Goal: Transaction & Acquisition: Obtain resource

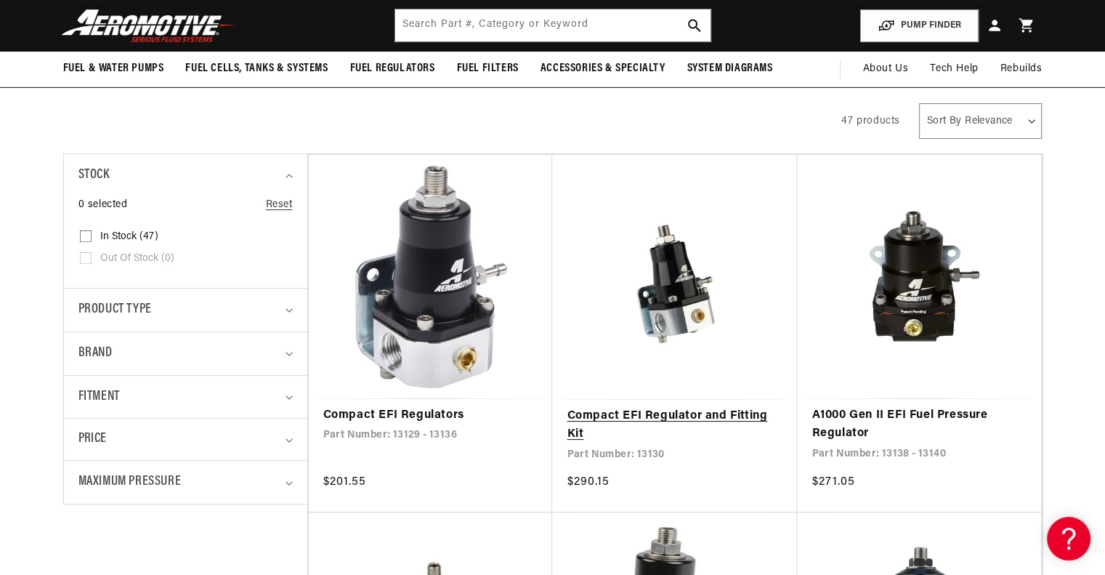
scroll to position [218, 0]
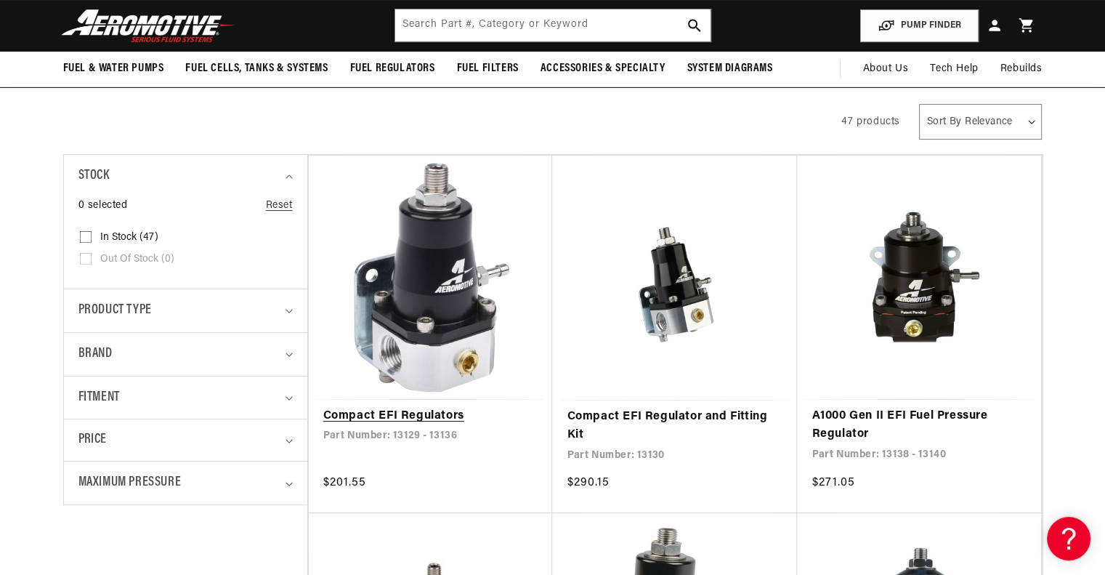
click at [457, 407] on link "Compact EFI Regulators" at bounding box center [430, 416] width 215 height 19
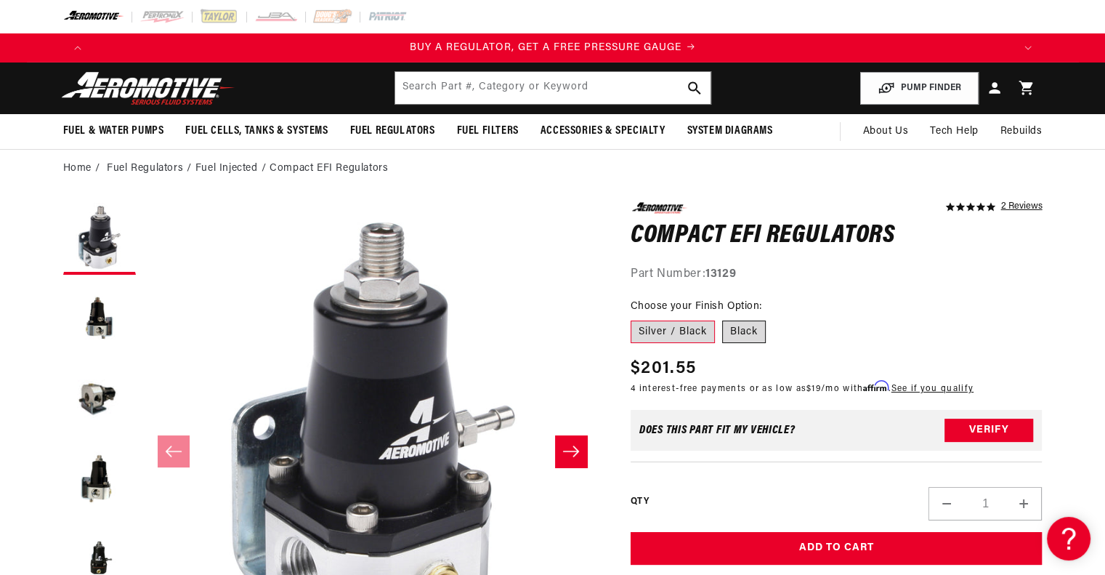
click at [741, 330] on label "Black" at bounding box center [744, 331] width 44 height 23
click at [723, 318] on input "Black" at bounding box center [722, 317] width 1 height 1
radio input "true"
drag, startPoint x: 691, startPoint y: 330, endPoint x: 699, endPoint y: 330, distance: 7.3
click at [691, 330] on label "Silver / Black" at bounding box center [672, 331] width 84 height 23
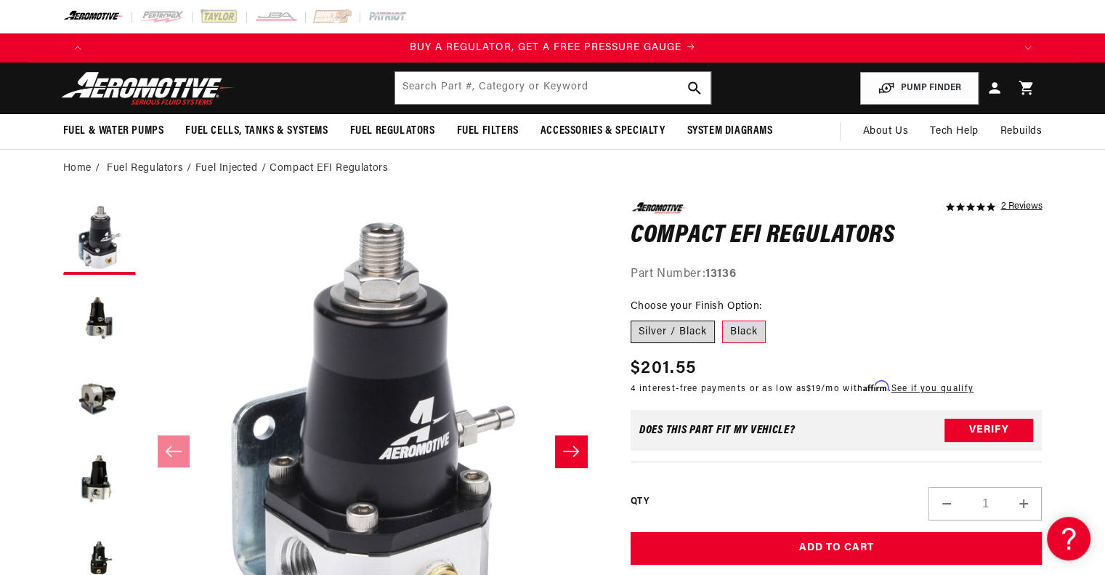
click at [635, 318] on input "Silver / Black" at bounding box center [634, 317] width 1 height 1
radio input "true"
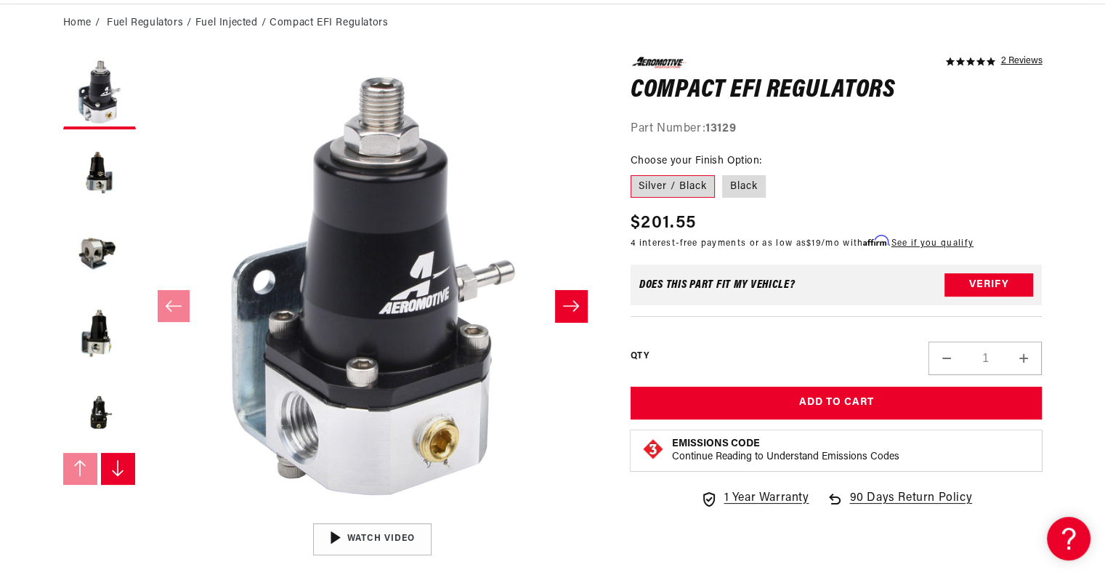
scroll to position [0, 921]
click at [81, 200] on button "Load image 2 in gallery view" at bounding box center [99, 173] width 73 height 73
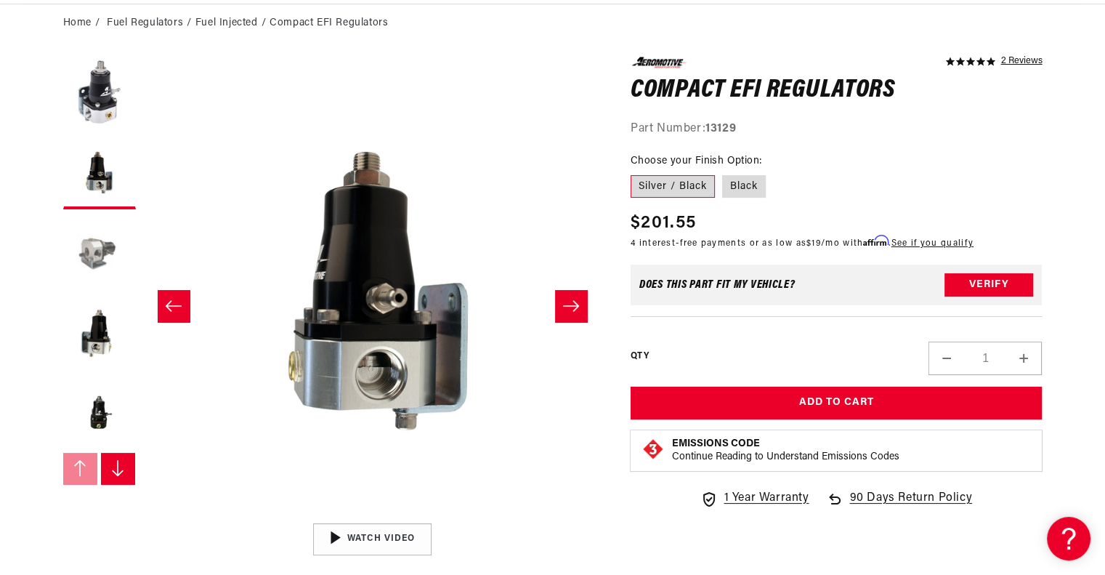
scroll to position [0, 458]
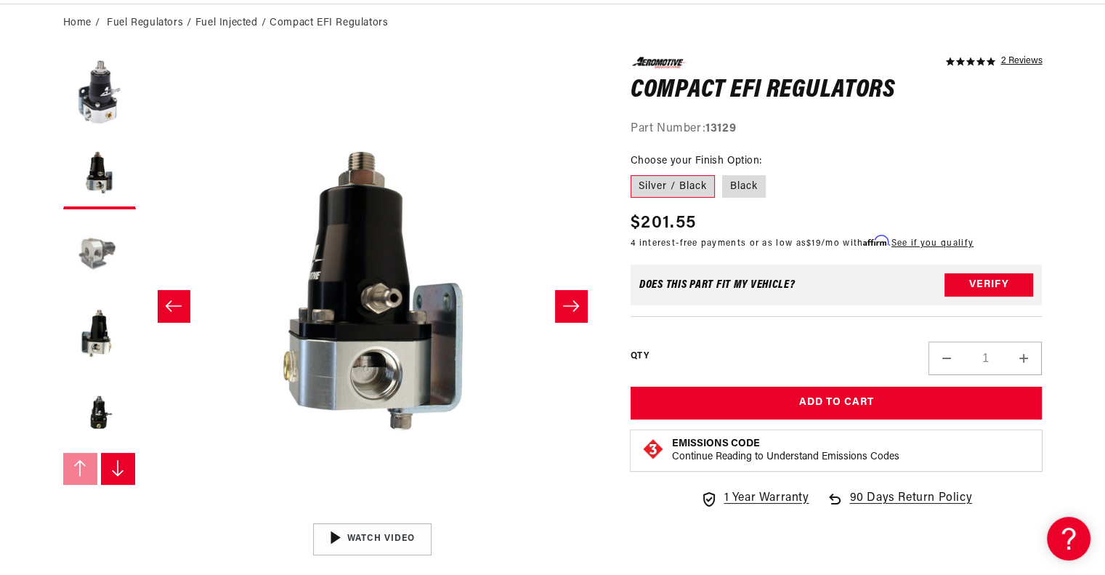
click at [113, 256] on button "Load image 3 in gallery view" at bounding box center [99, 252] width 73 height 73
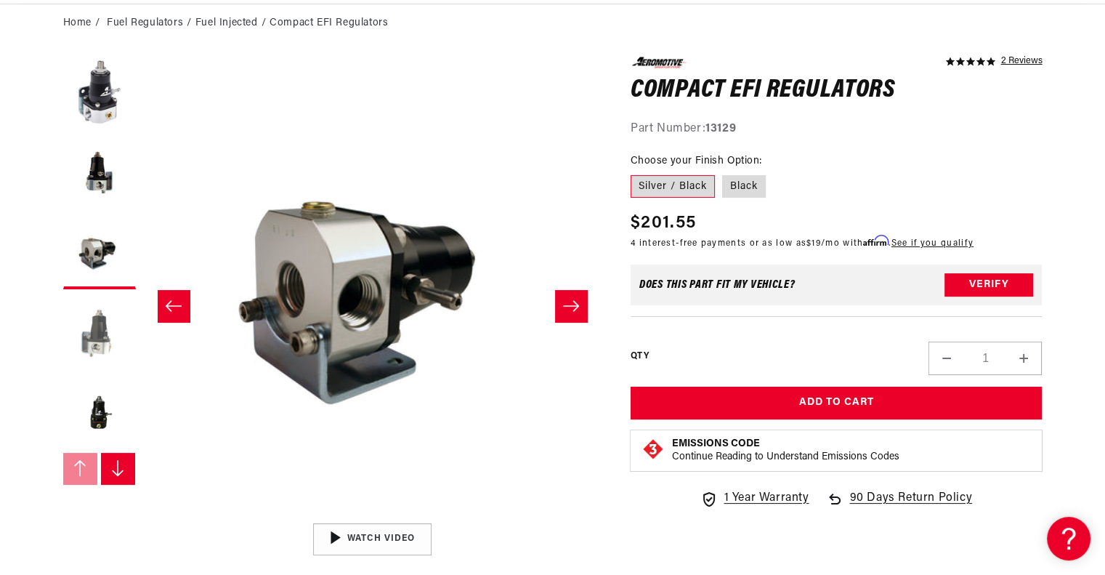
click at [88, 333] on button "Load image 4 in gallery view" at bounding box center [99, 332] width 73 height 73
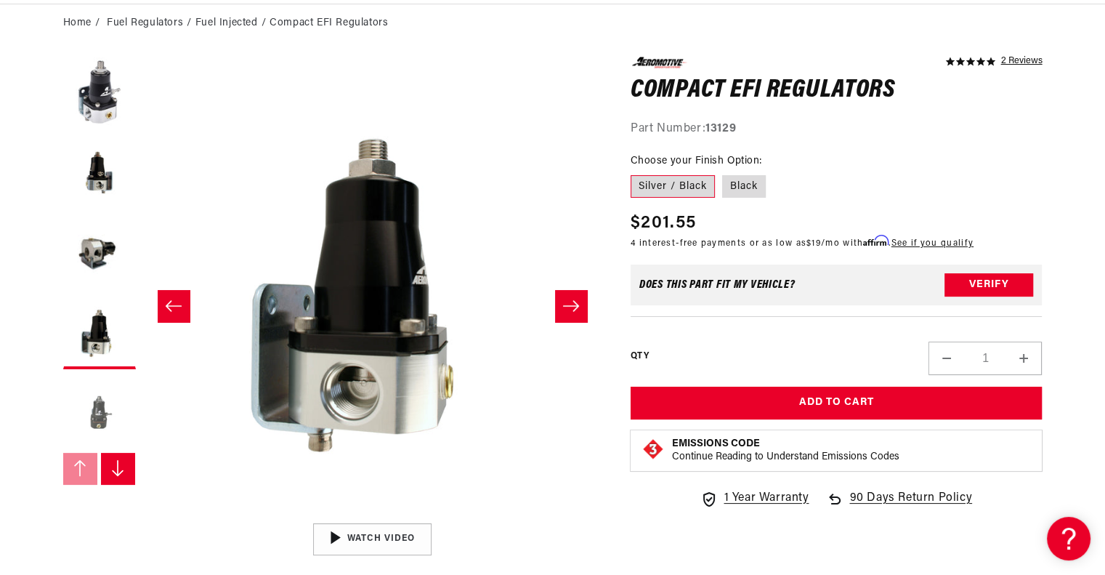
scroll to position [0, 1842]
click at [116, 412] on button "Load image 5 in gallery view" at bounding box center [99, 412] width 73 height 73
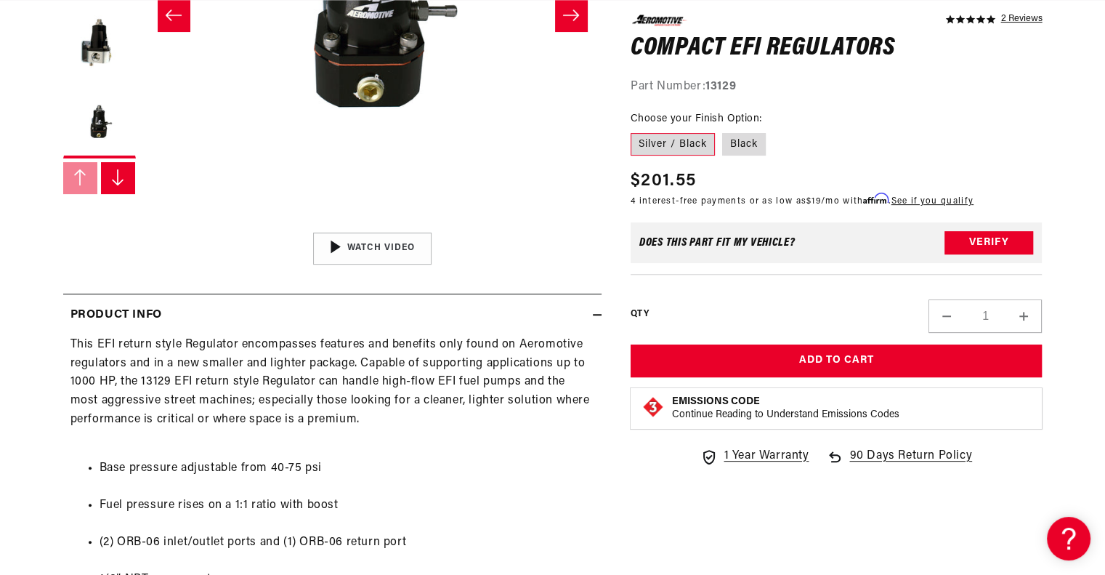
scroll to position [0, 0]
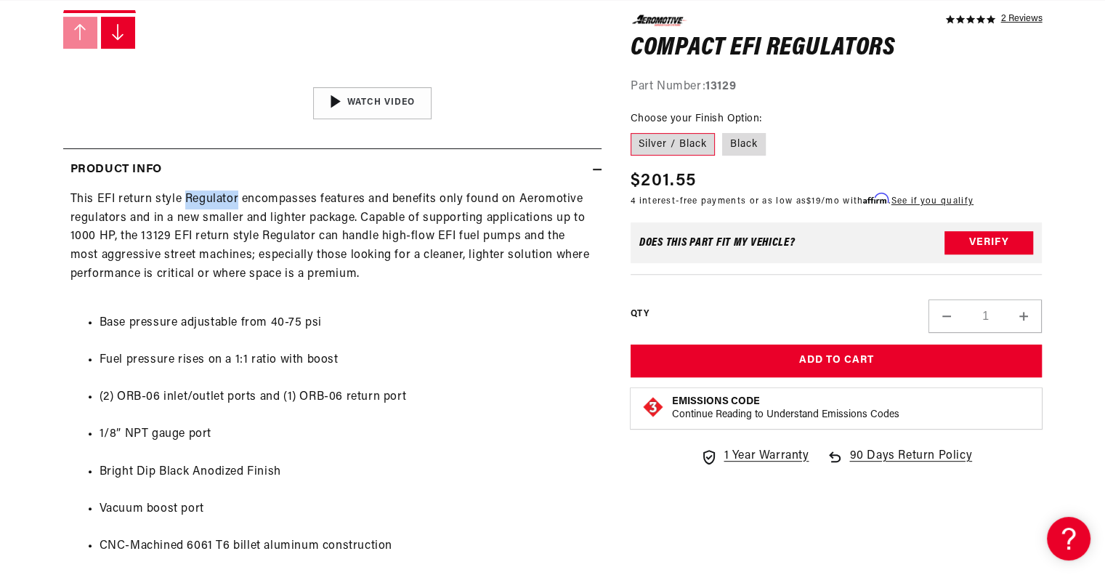
drag, startPoint x: 185, startPoint y: 199, endPoint x: 237, endPoint y: 199, distance: 51.6
click at [237, 199] on div "This EFI return style Regulator encompasses features and benefits only found on…" at bounding box center [332, 409] width 538 height 439
copy div "Regulator"
drag, startPoint x: 282, startPoint y: 259, endPoint x: 273, endPoint y: 255, distance: 9.4
click at [282, 259] on div "This EFI return style Regulator encompasses features and benefits only found on…" at bounding box center [332, 409] width 538 height 439
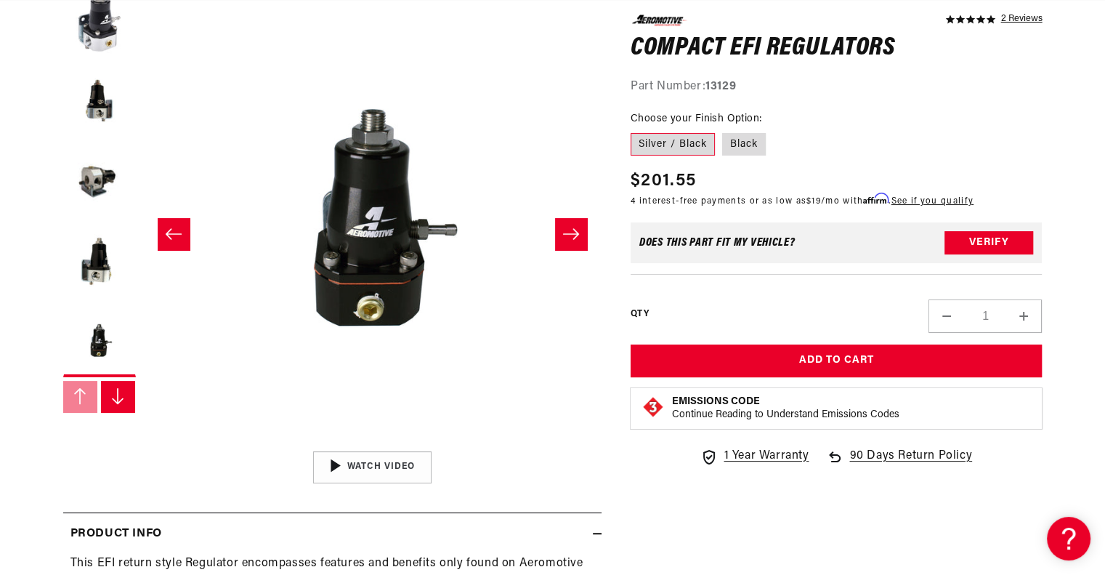
scroll to position [218, 0]
click at [387, 456] on img "Gallery Viewer" at bounding box center [372, 466] width 220 height 123
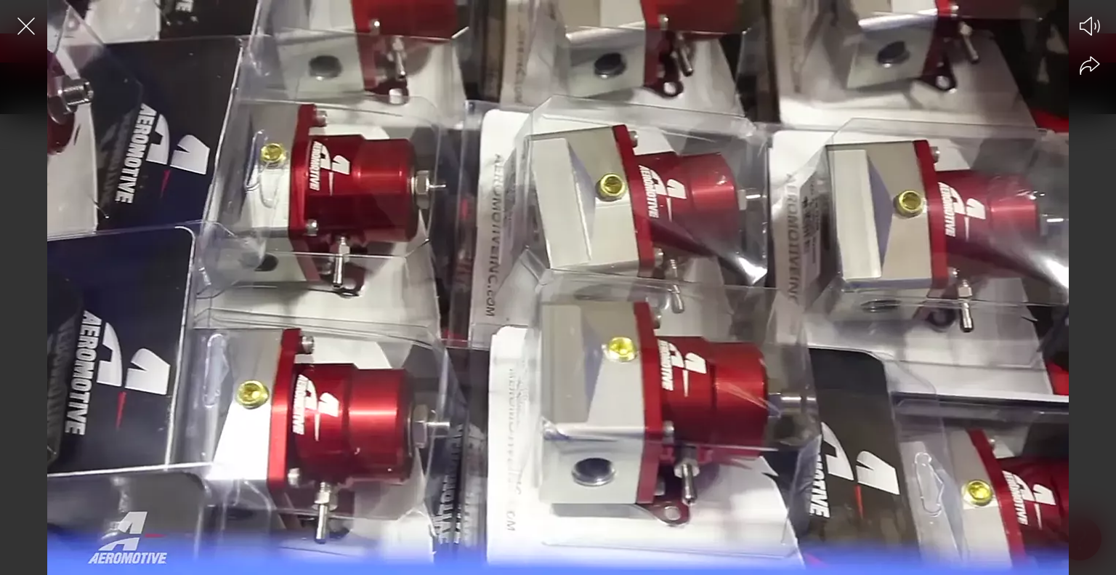
scroll to position [0, 921]
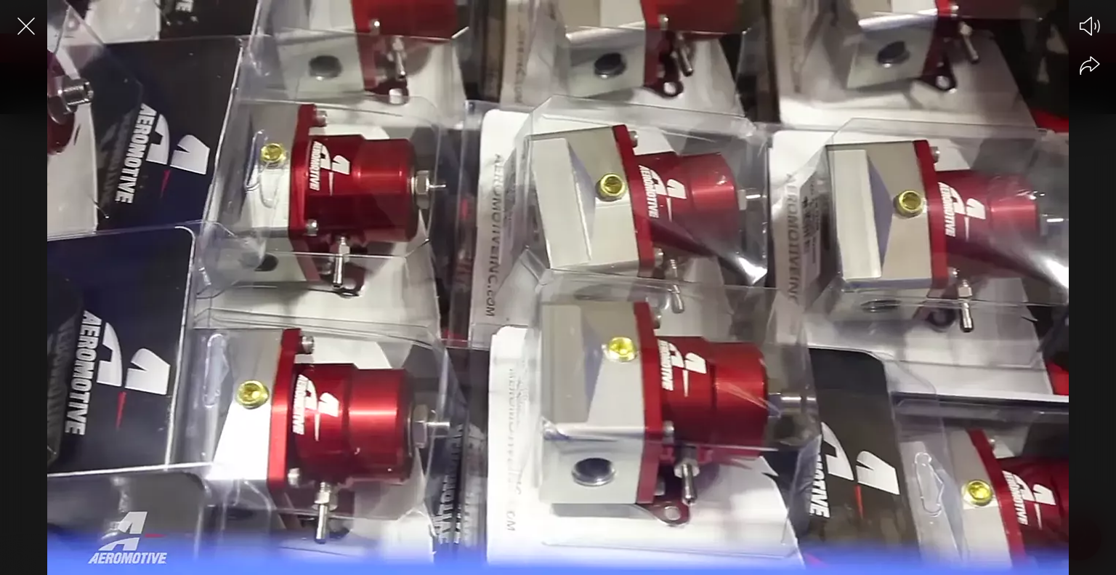
click at [639, 368] on div at bounding box center [558, 313] width 1116 height 524
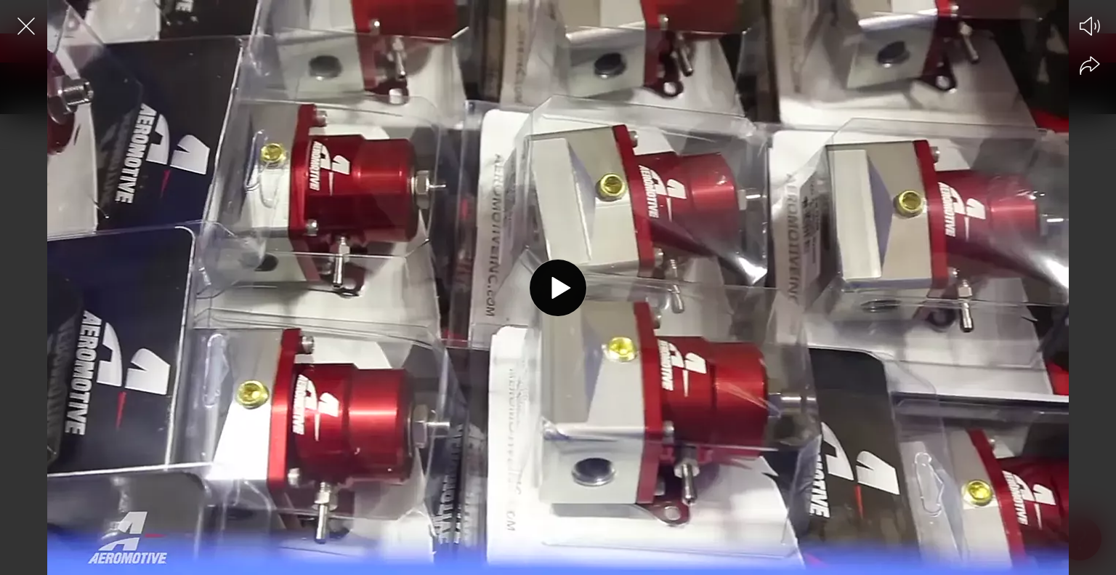
scroll to position [0, 1842]
click at [639, 368] on div at bounding box center [558, 313] width 1116 height 524
click at [27, 34] on icon "Close the video player" at bounding box center [26, 26] width 32 height 32
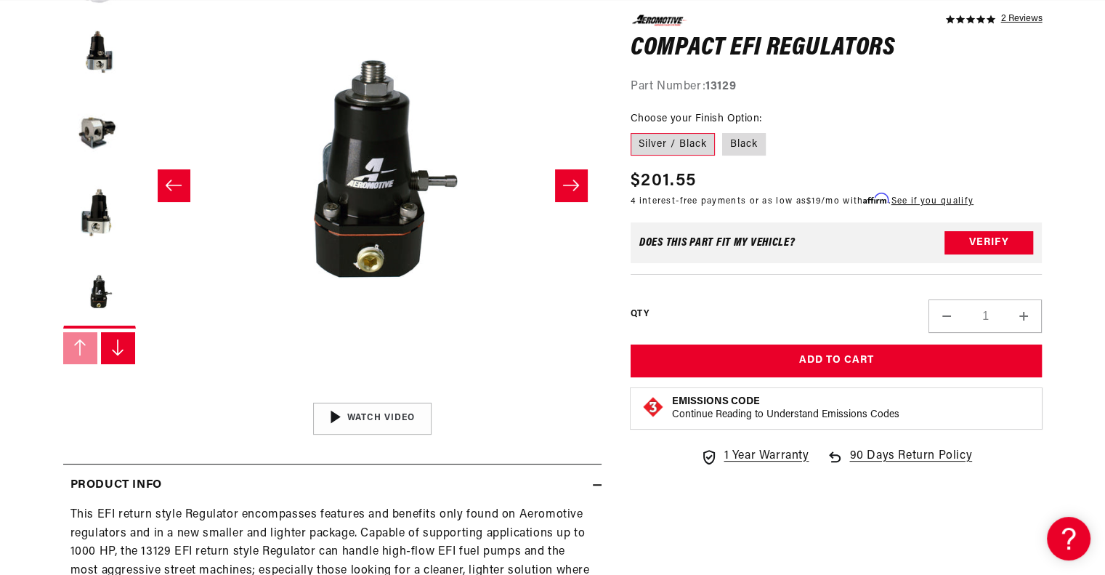
scroll to position [291, 0]
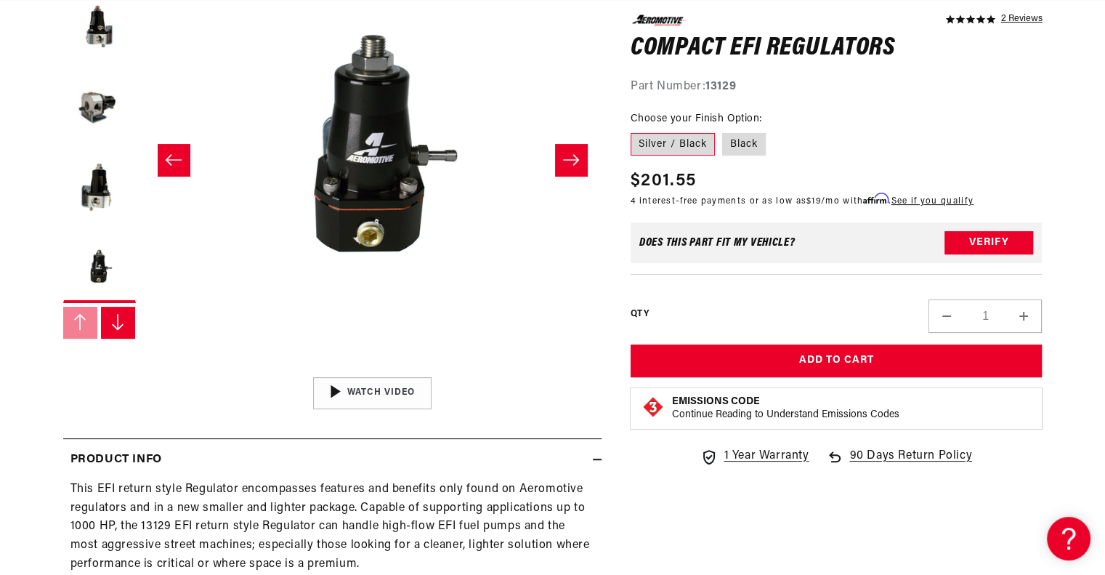
click at [121, 322] on icon "Slide right" at bounding box center [117, 321] width 15 height 17
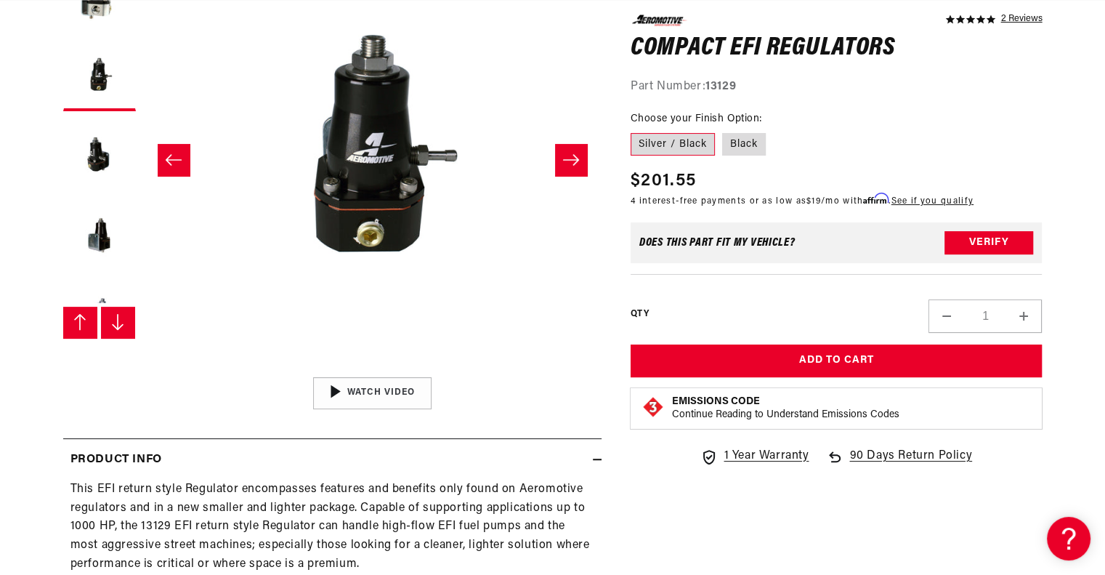
scroll to position [239, 0]
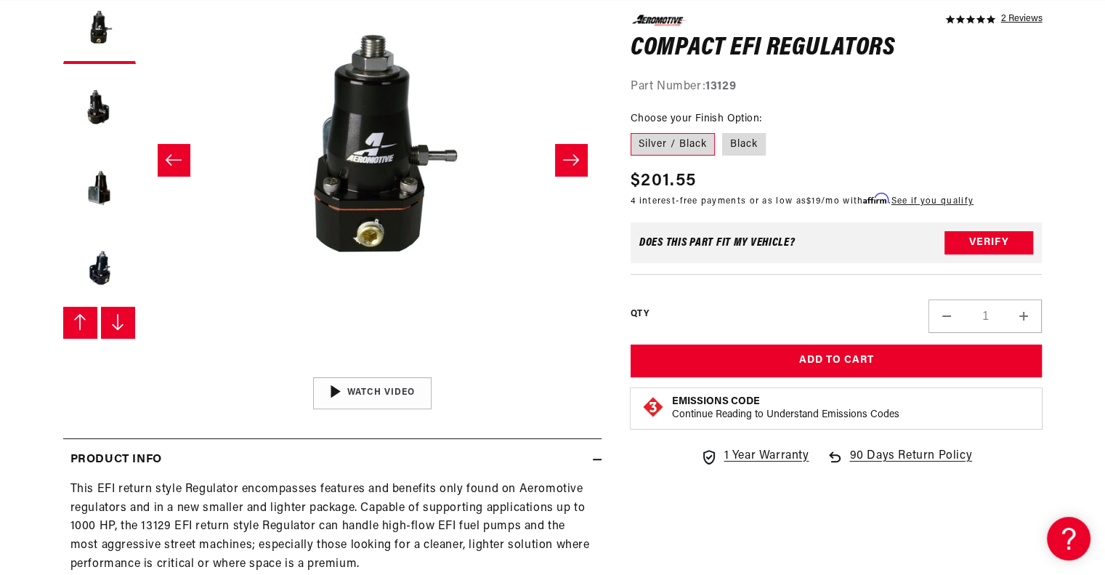
click at [121, 322] on icon "Slide right" at bounding box center [117, 321] width 15 height 17
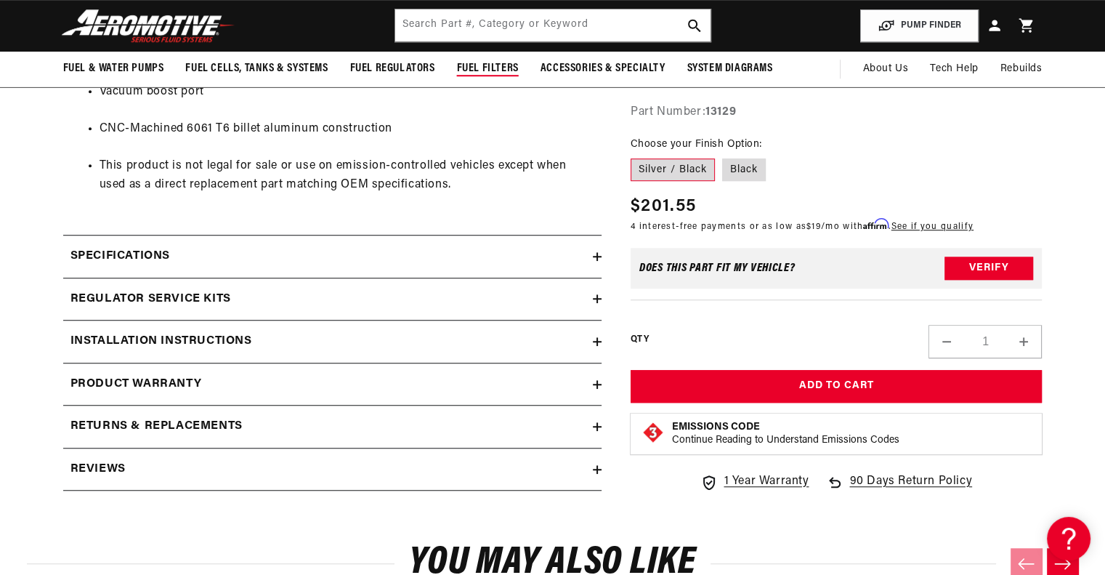
scroll to position [861, 0]
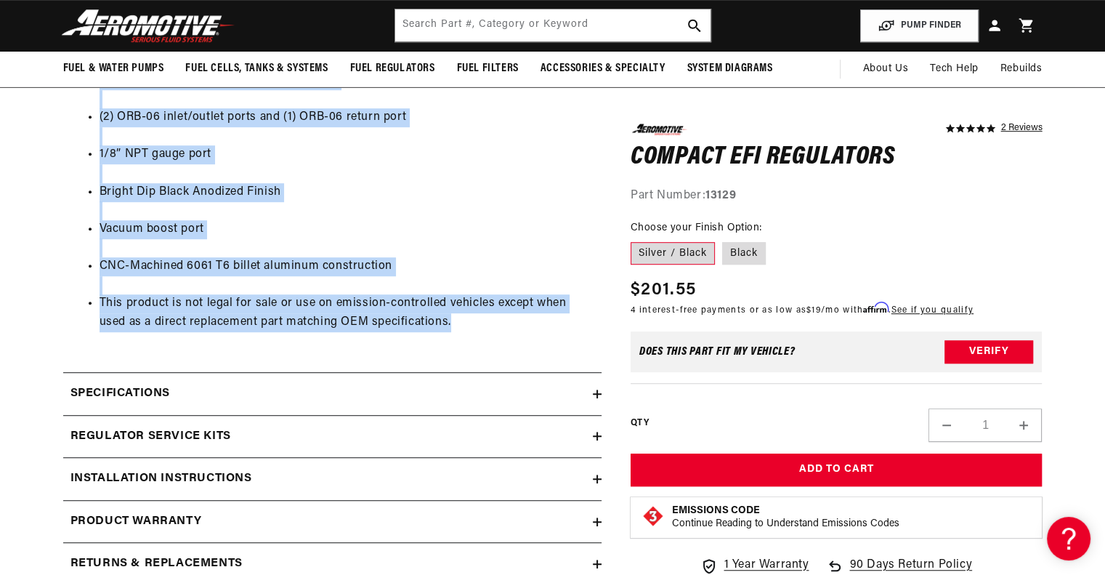
drag, startPoint x: 70, startPoint y: 166, endPoint x: 502, endPoint y: 339, distance: 465.7
click at [503, 339] on details "Product Info This EFI return style Regulator encompasses features and benefits …" at bounding box center [332, 109] width 538 height 481
copy details "Product Info This EFI return style Regulator encompasses features and benefits …"
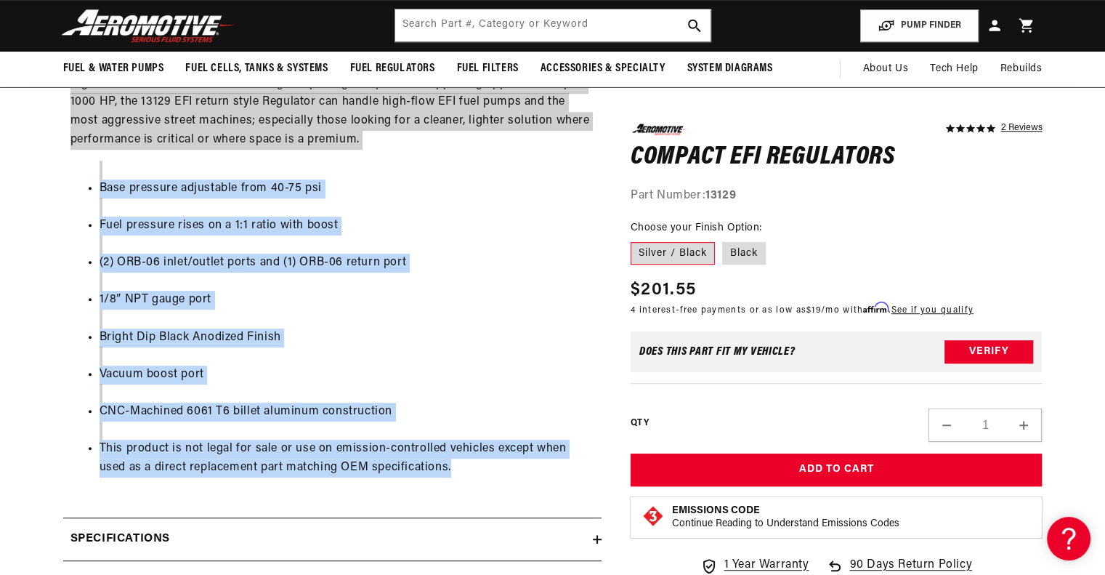
scroll to position [0, 2763]
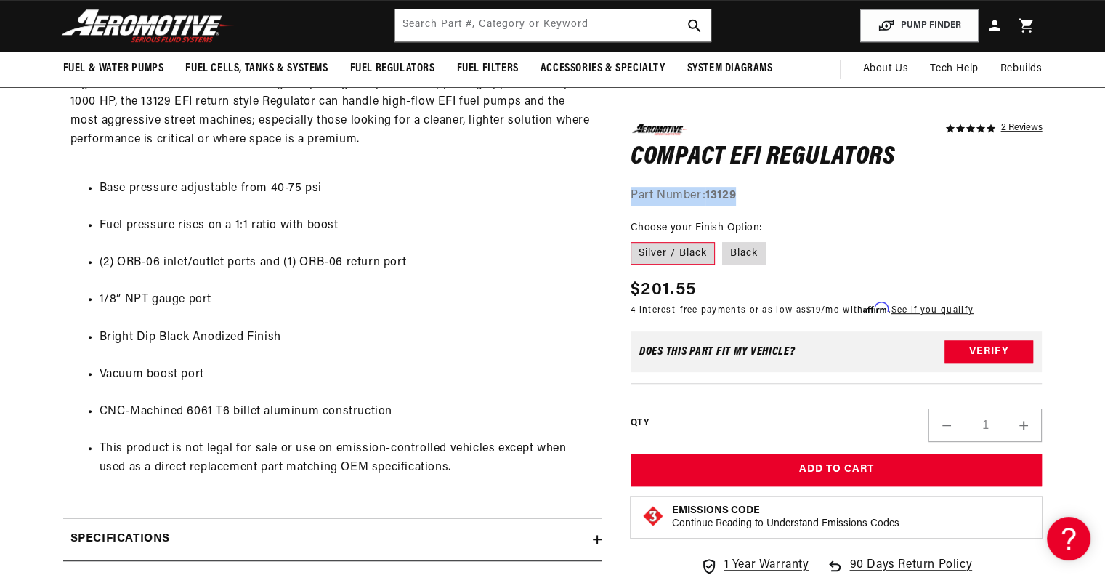
drag, startPoint x: 747, startPoint y: 192, endPoint x: 631, endPoint y: 196, distance: 115.6
click at [631, 196] on div "Part Number: 13129" at bounding box center [836, 196] width 412 height 19
click at [710, 191] on strong "13129" at bounding box center [720, 196] width 31 height 12
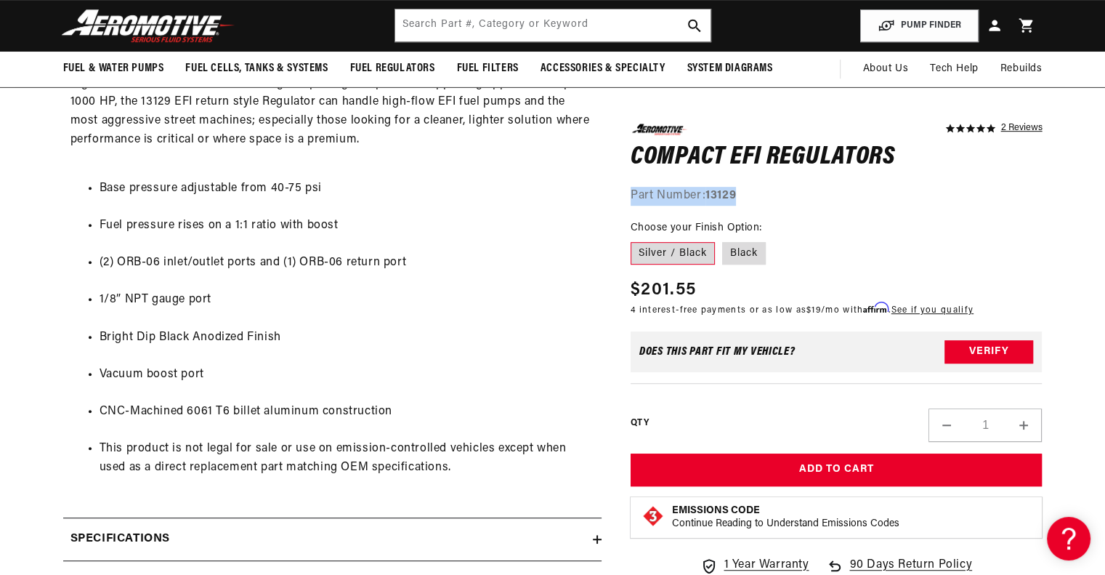
click at [726, 191] on strong "13129" at bounding box center [720, 196] width 31 height 12
click at [728, 191] on strong "13129" at bounding box center [720, 196] width 31 height 12
click at [745, 194] on div "Part Number: 13129" at bounding box center [836, 196] width 412 height 19
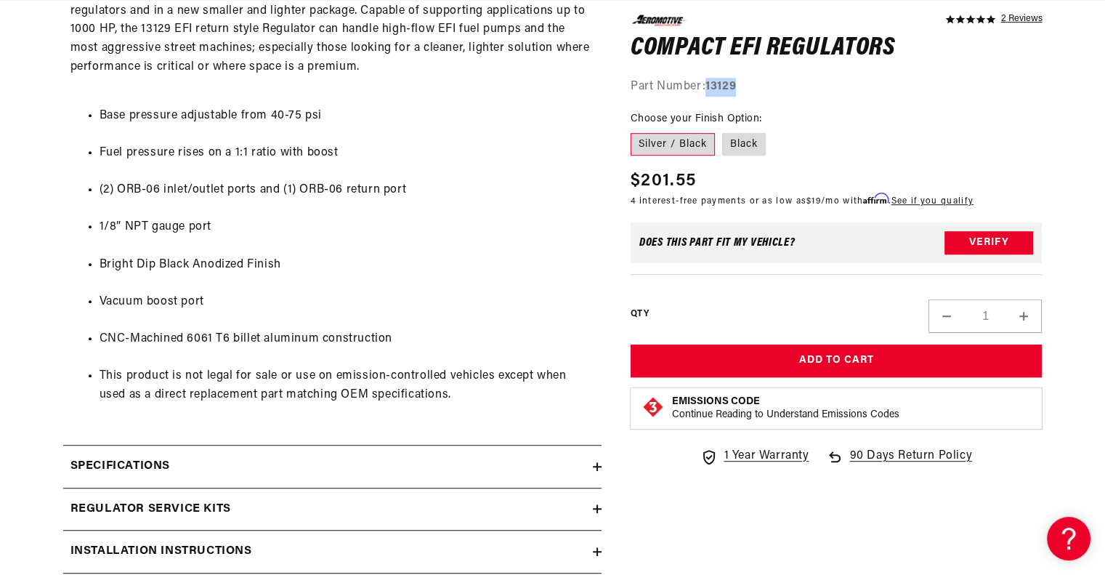
scroll to position [0, 2763]
click at [524, 234] on li "1/8” NPT gauge port" at bounding box center [347, 227] width 495 height 19
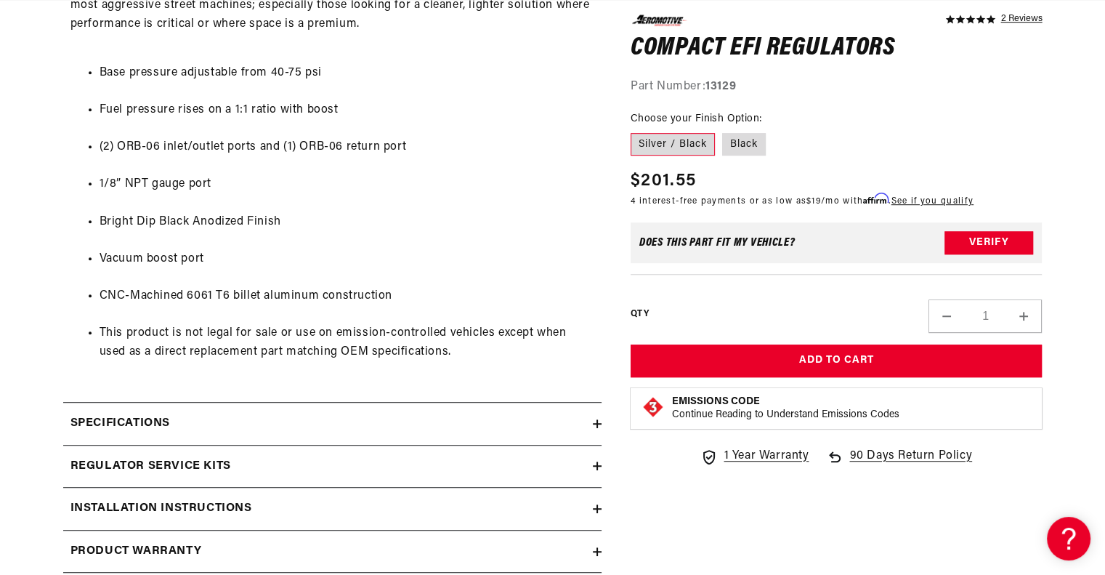
scroll to position [933, 0]
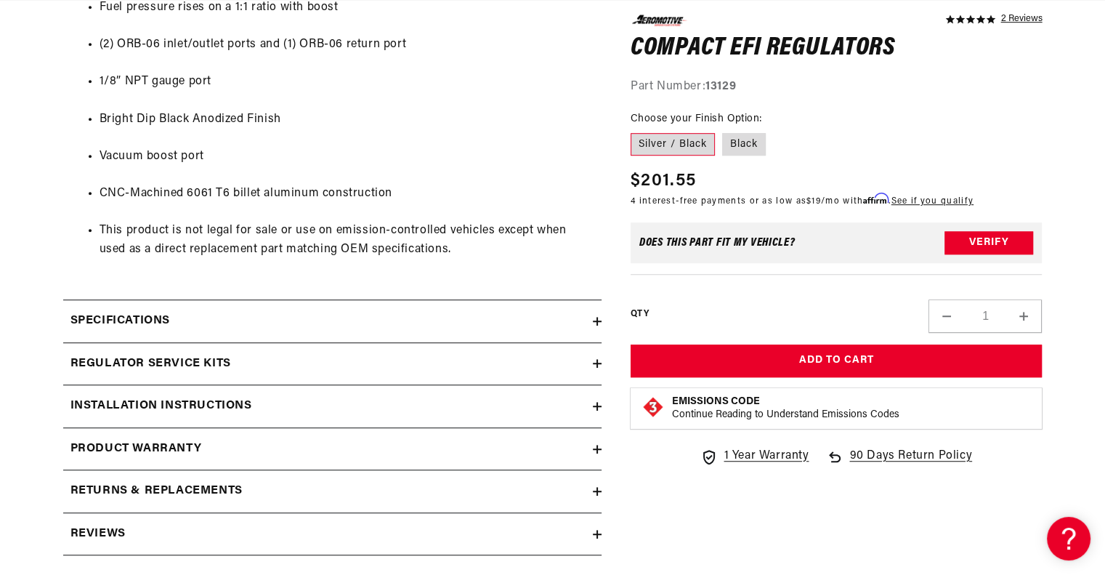
click at [549, 317] on div "Specifications" at bounding box center [327, 321] width 529 height 19
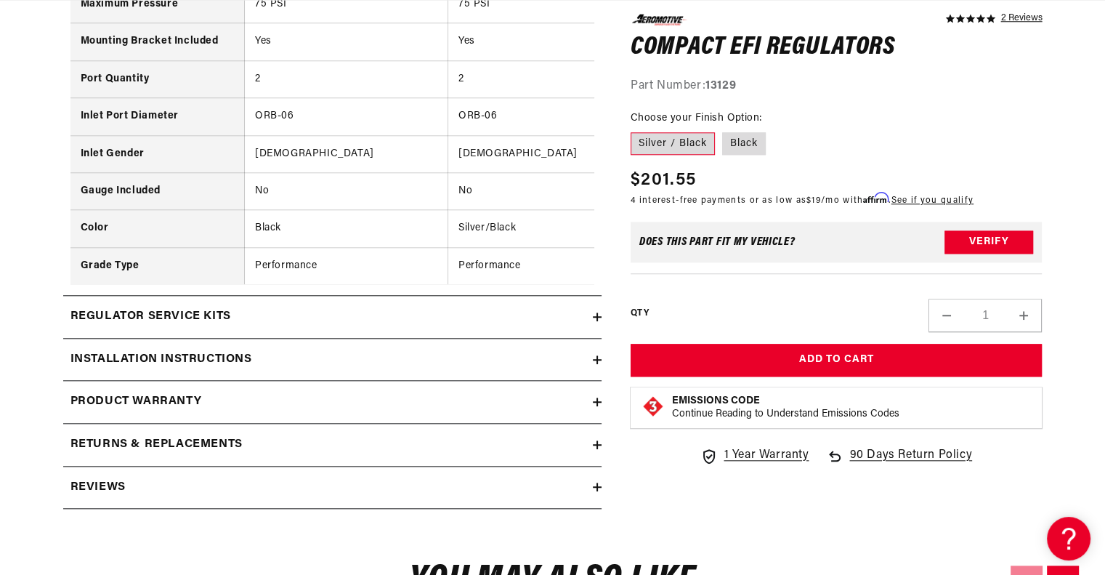
scroll to position [1442, 0]
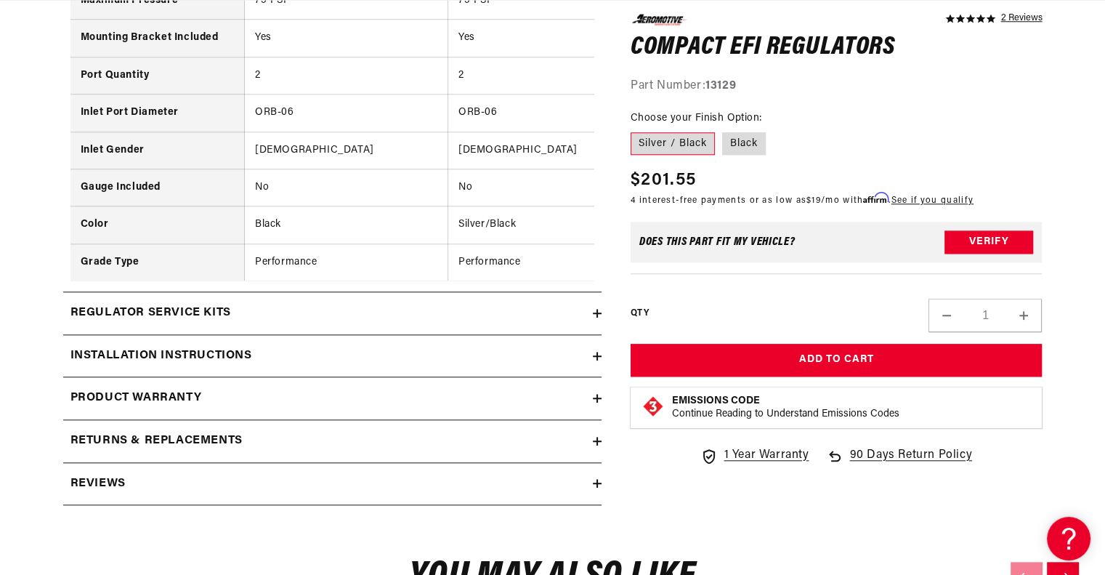
click at [527, 322] on div "Regulator Service Kits" at bounding box center [327, 313] width 529 height 19
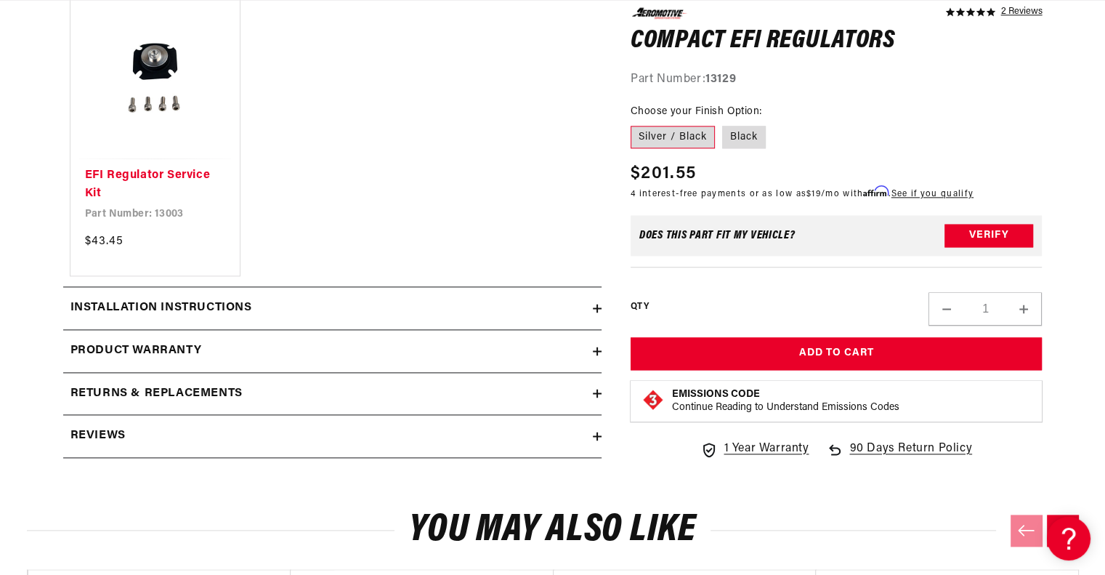
scroll to position [1805, 0]
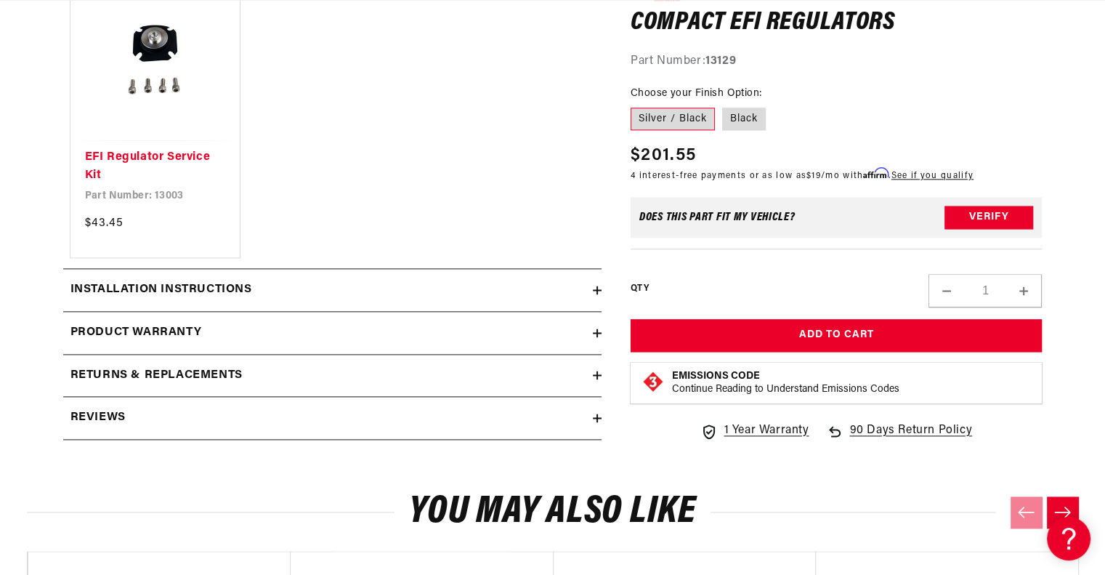
click at [521, 294] on div "Installation Instructions" at bounding box center [327, 289] width 529 height 19
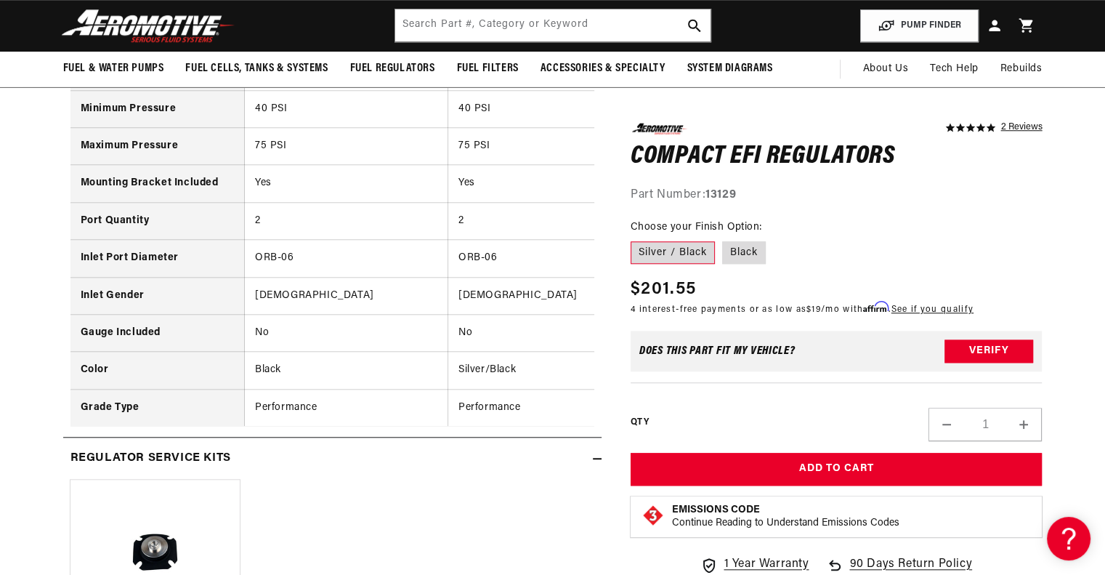
scroll to position [0, 49]
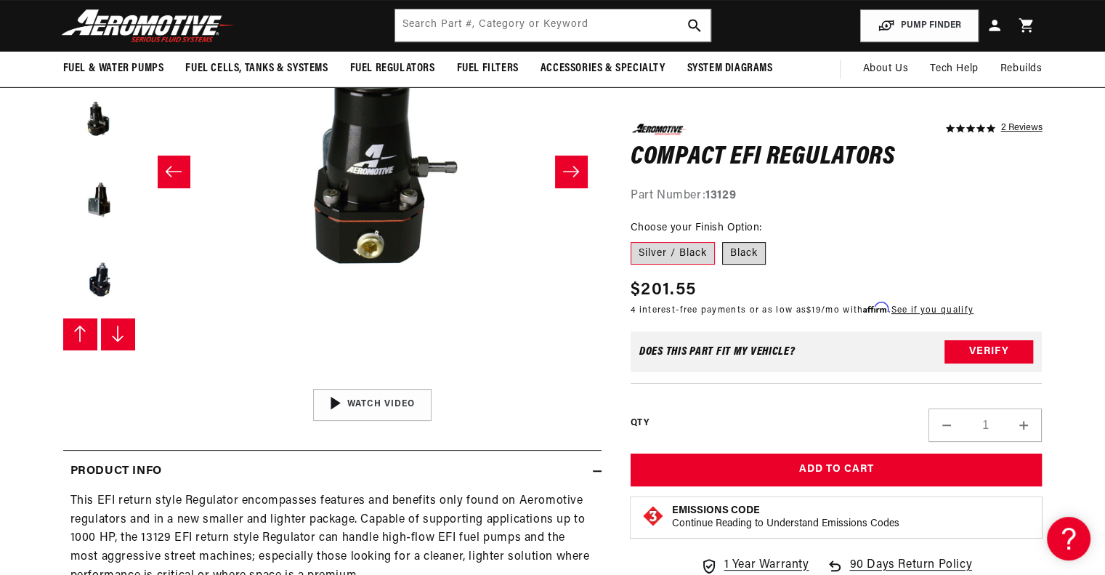
click at [758, 254] on label "Black" at bounding box center [744, 252] width 44 height 23
click at [723, 239] on input "Black" at bounding box center [722, 238] width 1 height 1
radio input "true"
click at [668, 260] on label "Silver / Black" at bounding box center [672, 252] width 84 height 23
click at [635, 239] on input "Silver / Black" at bounding box center [634, 238] width 1 height 1
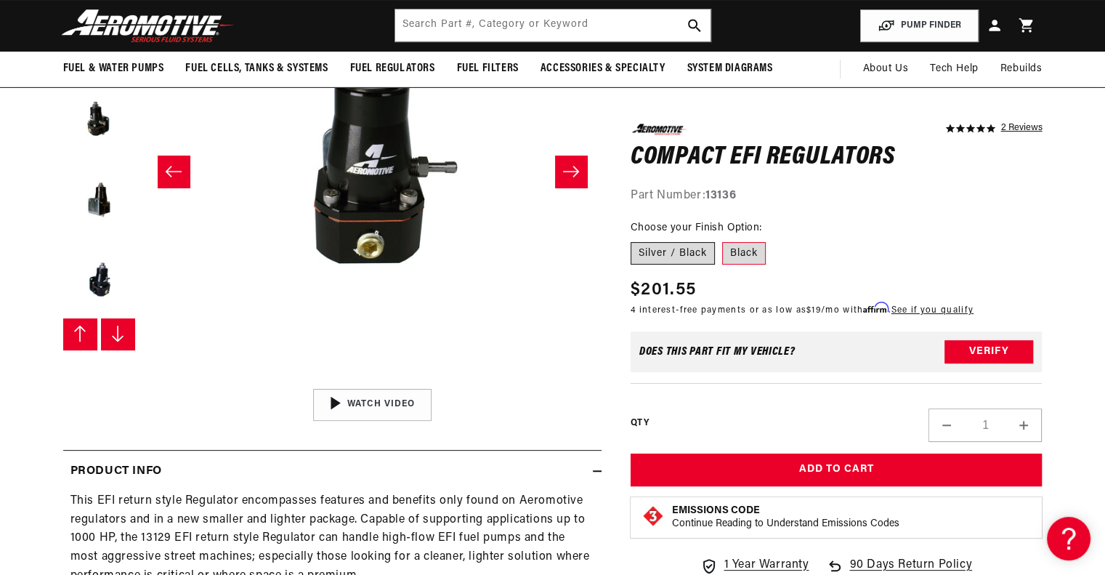
radio input "true"
click at [749, 243] on label "Black" at bounding box center [744, 252] width 44 height 23
click at [723, 239] on input "Black" at bounding box center [722, 238] width 1 height 1
radio input "true"
click at [645, 258] on label "Silver / Black" at bounding box center [672, 252] width 84 height 23
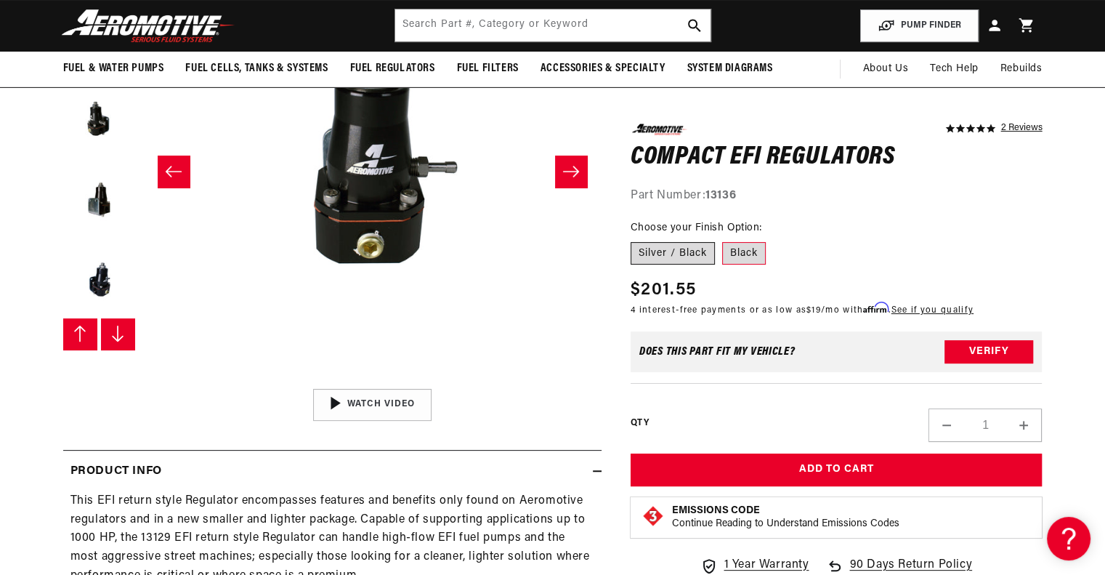
click at [635, 239] on input "Silver / Black" at bounding box center [634, 238] width 1 height 1
radio input "true"
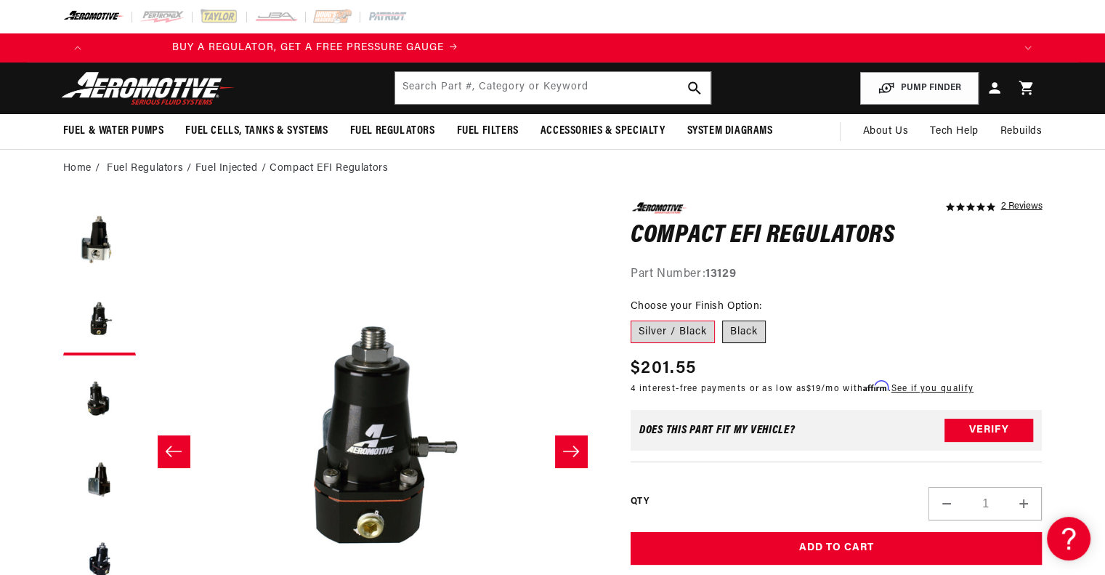
click at [756, 332] on label "Black" at bounding box center [744, 331] width 44 height 23
click at [723, 318] on input "Black" at bounding box center [722, 317] width 1 height 1
radio input "true"
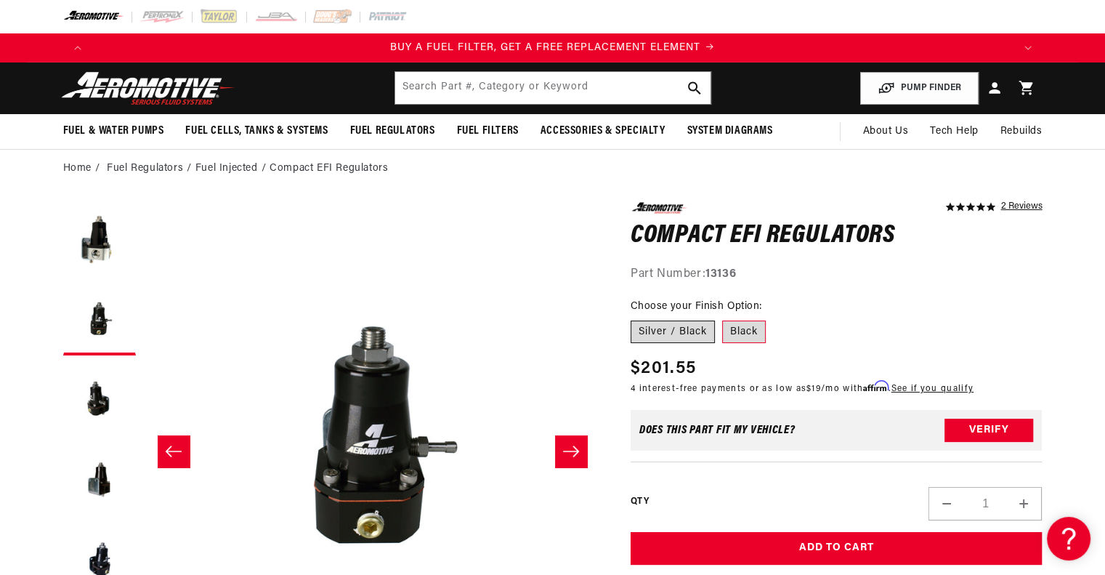
click at [695, 330] on label "Silver / Black" at bounding box center [672, 331] width 84 height 23
click at [635, 318] on input "Silver / Black" at bounding box center [634, 317] width 1 height 1
radio input "true"
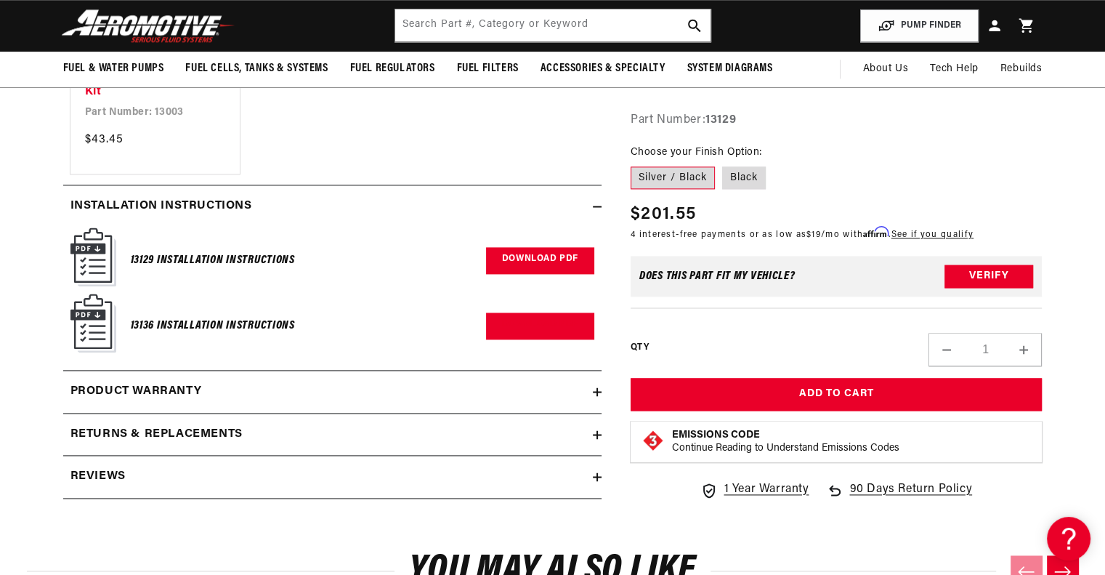
click at [552, 274] on link "Download PDF" at bounding box center [540, 260] width 108 height 27
